Goal: Find specific page/section: Find specific page/section

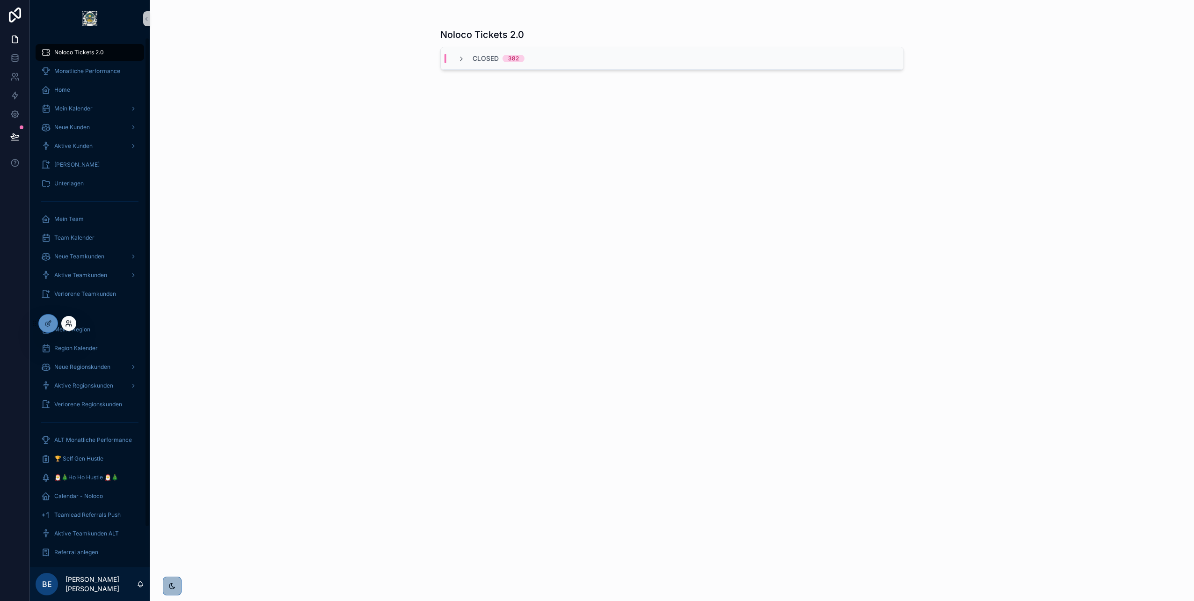
click at [67, 322] on icon at bounding box center [68, 323] width 7 height 7
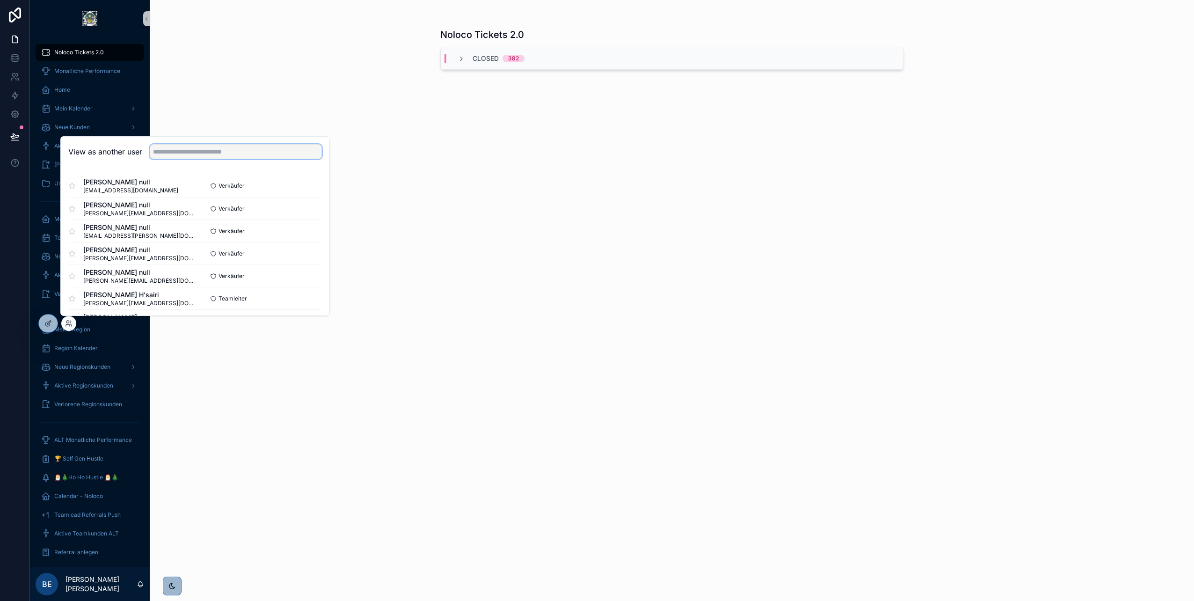
click at [216, 153] on input "text" at bounding box center [236, 151] width 172 height 15
type input "*"
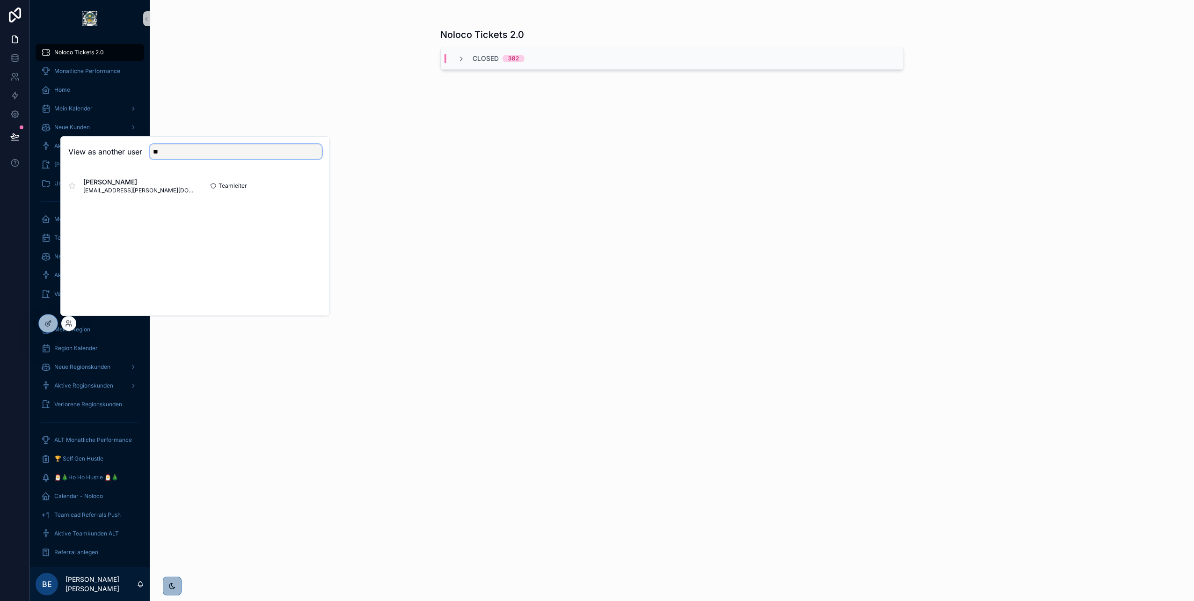
type input "*"
type input "******"
click at [308, 187] on button "Select" at bounding box center [310, 186] width 24 height 14
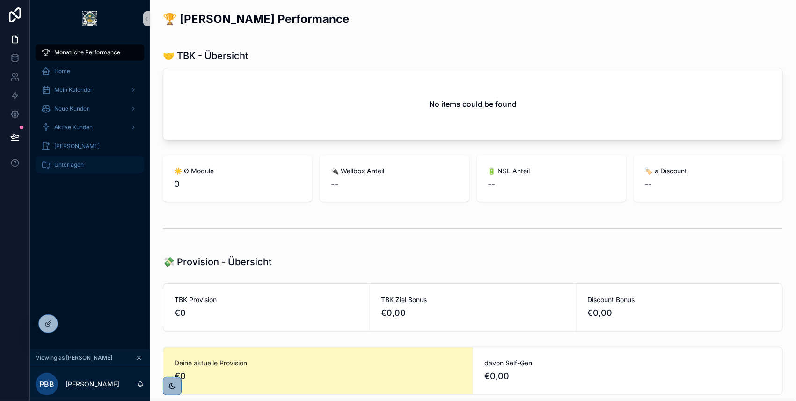
click at [77, 166] on span "Unterlagen" at bounding box center [68, 164] width 29 height 7
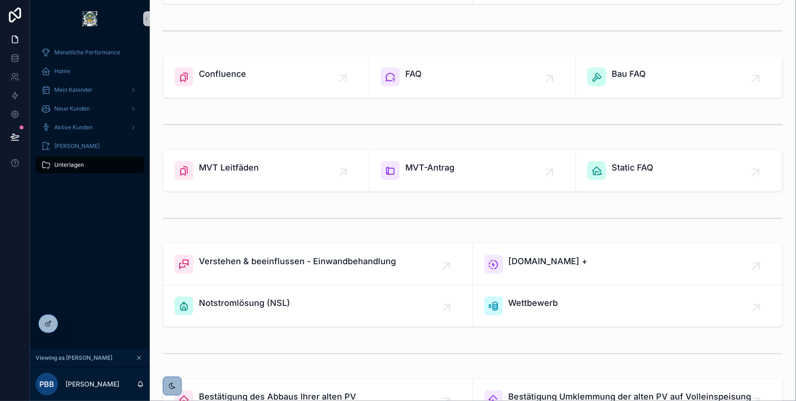
scroll to position [225, 0]
